Goal: Information Seeking & Learning: Learn about a topic

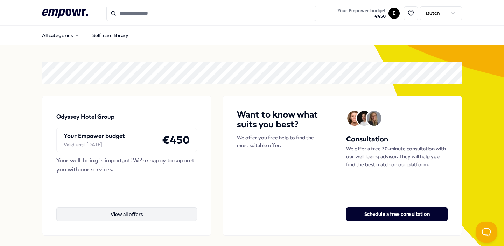
click at [160, 216] on button "View all offers" at bounding box center [126, 214] width 141 height 14
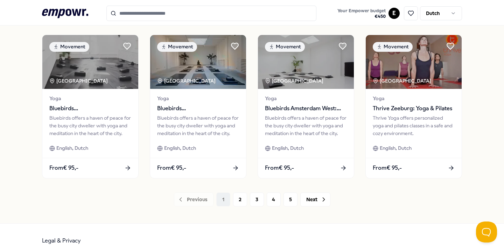
scroll to position [375, 0]
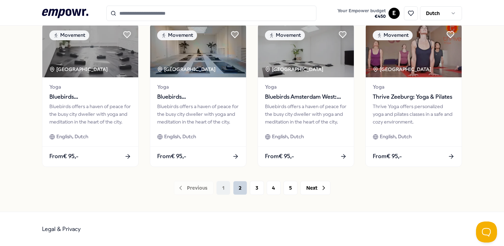
click at [237, 188] on button "2" at bounding box center [240, 188] width 14 height 14
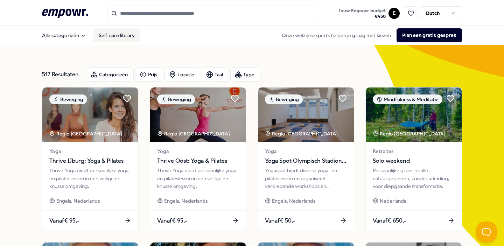
click at [109, 40] on link "Self-care library" at bounding box center [116, 35] width 47 height 14
click at [122, 36] on link "Self-care library" at bounding box center [116, 35] width 47 height 14
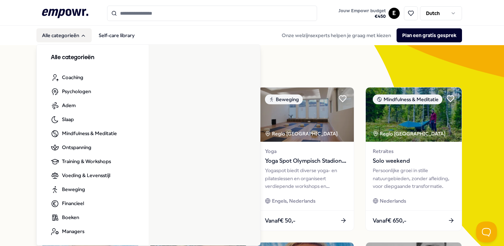
click at [80, 35] on button "Alle categorieën" at bounding box center [63, 35] width 55 height 14
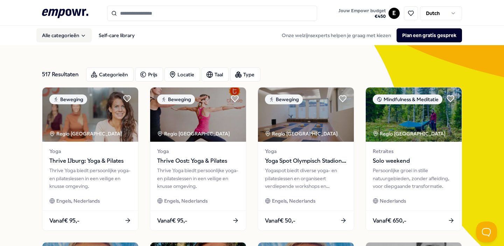
click at [80, 35] on button "Alle categorieën" at bounding box center [63, 35] width 55 height 14
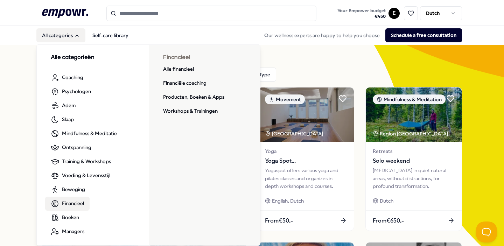
scroll to position [1, 0]
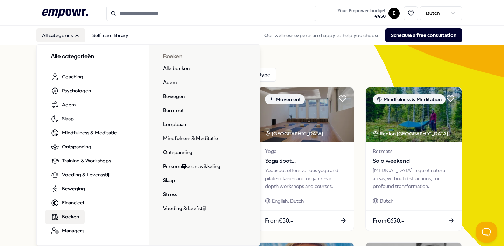
click at [70, 219] on span "Boeken" at bounding box center [70, 217] width 17 height 8
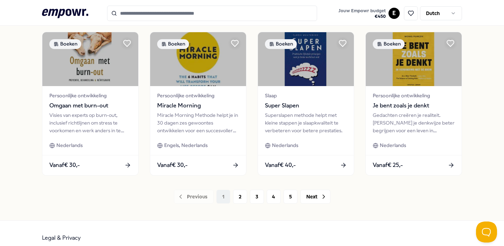
scroll to position [375, 0]
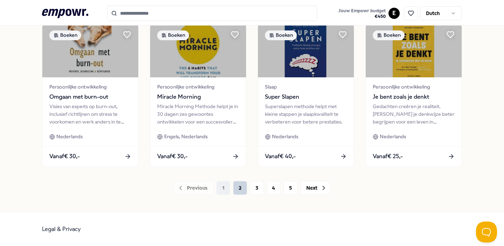
click at [243, 188] on button "2" at bounding box center [240, 188] width 14 height 14
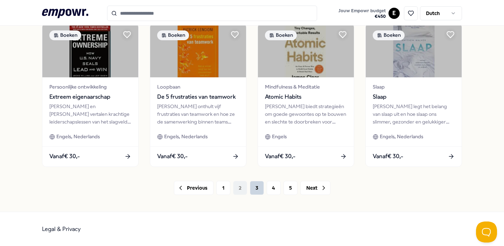
click at [256, 190] on button "3" at bounding box center [257, 188] width 14 height 14
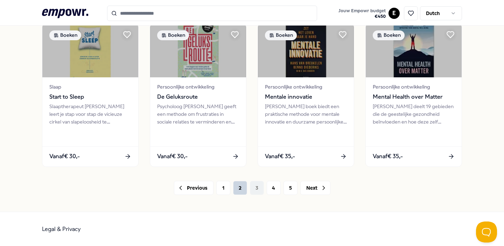
click at [241, 186] on button "2" at bounding box center [240, 188] width 14 height 14
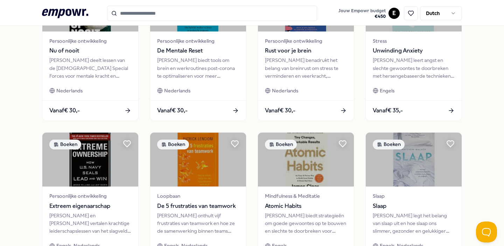
scroll to position [367, 0]
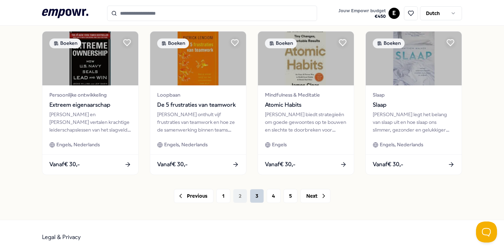
click at [254, 196] on button "3" at bounding box center [257, 196] width 14 height 14
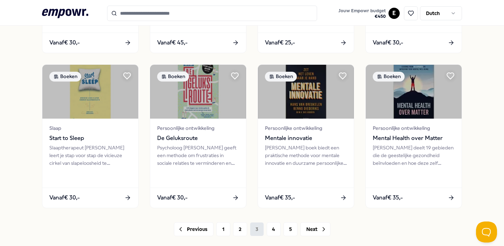
scroll to position [375, 0]
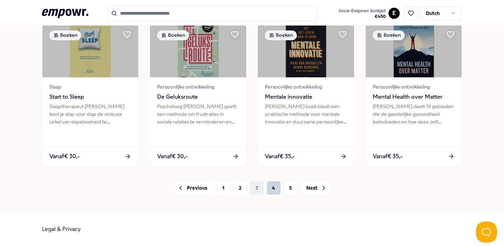
click at [268, 189] on button "4" at bounding box center [274, 188] width 14 height 14
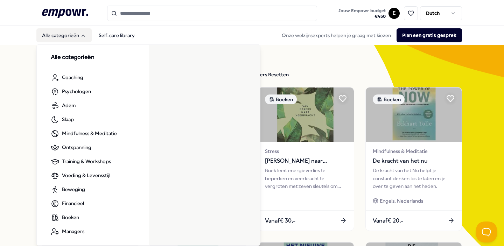
click at [66, 34] on button "Alle categorieën" at bounding box center [63, 35] width 55 height 14
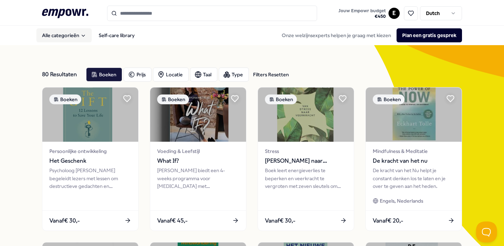
click at [66, 34] on button "Alle categorieën" at bounding box center [63, 35] width 55 height 14
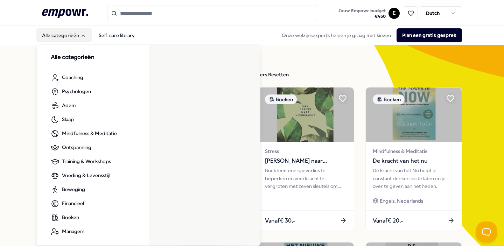
scroll to position [1, 0]
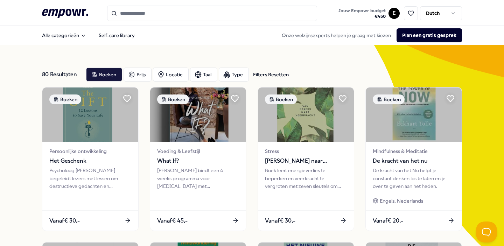
click at [65, 9] on icon ".empowr-logo_svg__cls-1{fill:#03032f}" at bounding box center [65, 13] width 46 height 13
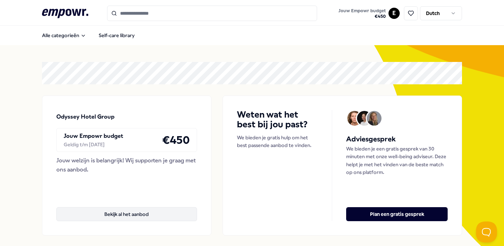
click at [145, 210] on button "Bekijk al het aanbod" at bounding box center [126, 214] width 141 height 14
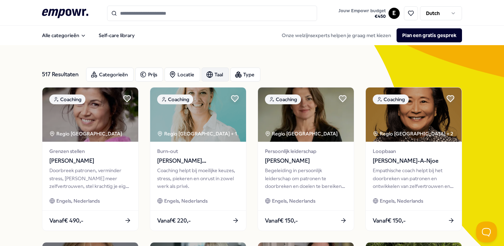
click at [220, 76] on div "Taal" at bounding box center [215, 75] width 27 height 14
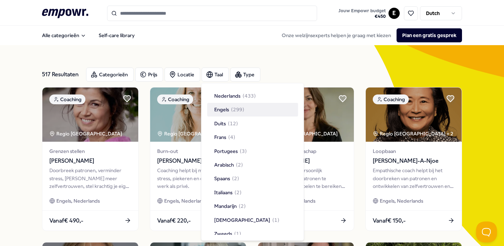
click at [220, 103] on div "Engels ( 299 )" at bounding box center [252, 109] width 91 height 13
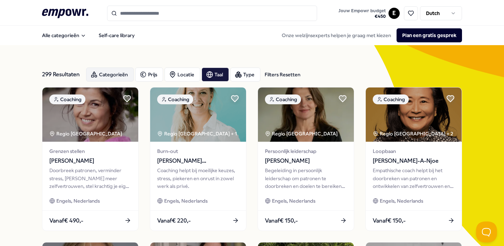
click at [97, 80] on div "Categorieën" at bounding box center [110, 75] width 48 height 14
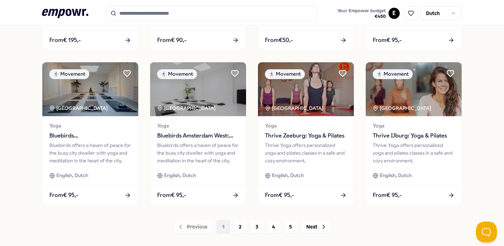
scroll to position [375, 0]
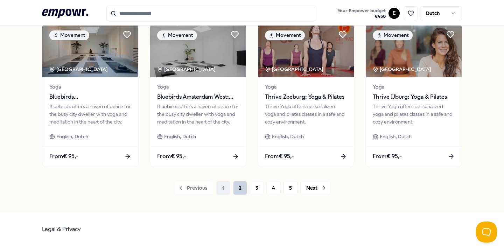
click at [241, 187] on font "2" at bounding box center [240, 188] width 3 height 6
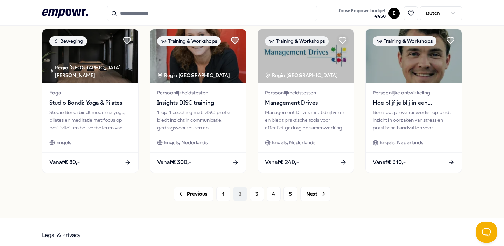
scroll to position [365, 0]
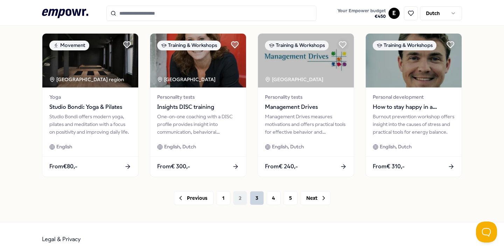
click at [257, 198] on font "3" at bounding box center [257, 198] width 3 height 6
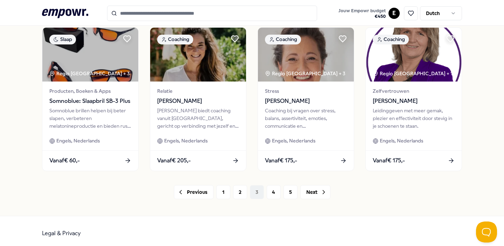
scroll to position [379, 0]
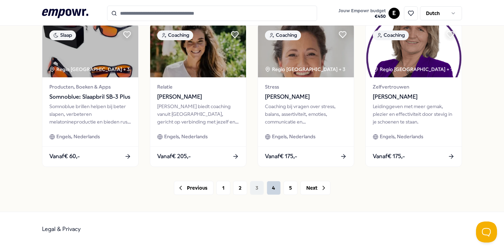
click at [267, 187] on button "4" at bounding box center [274, 188] width 14 height 14
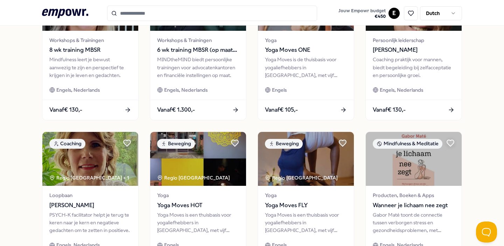
scroll to position [379, 0]
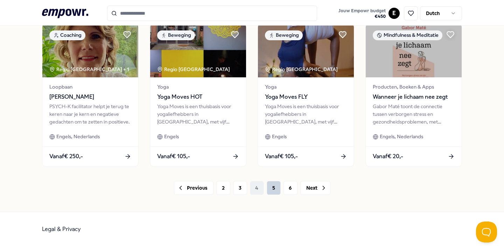
click at [277, 187] on button "5" at bounding box center [274, 188] width 14 height 14
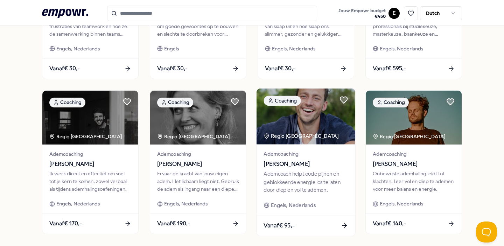
scroll to position [379, 0]
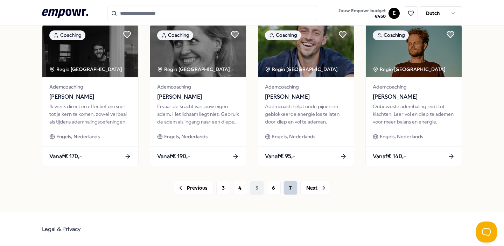
click at [293, 186] on button "7" at bounding box center [291, 188] width 14 height 14
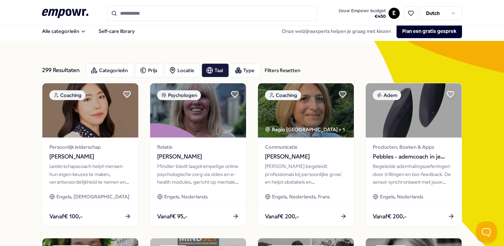
scroll to position [5, 0]
